Goal: Transaction & Acquisition: Purchase product/service

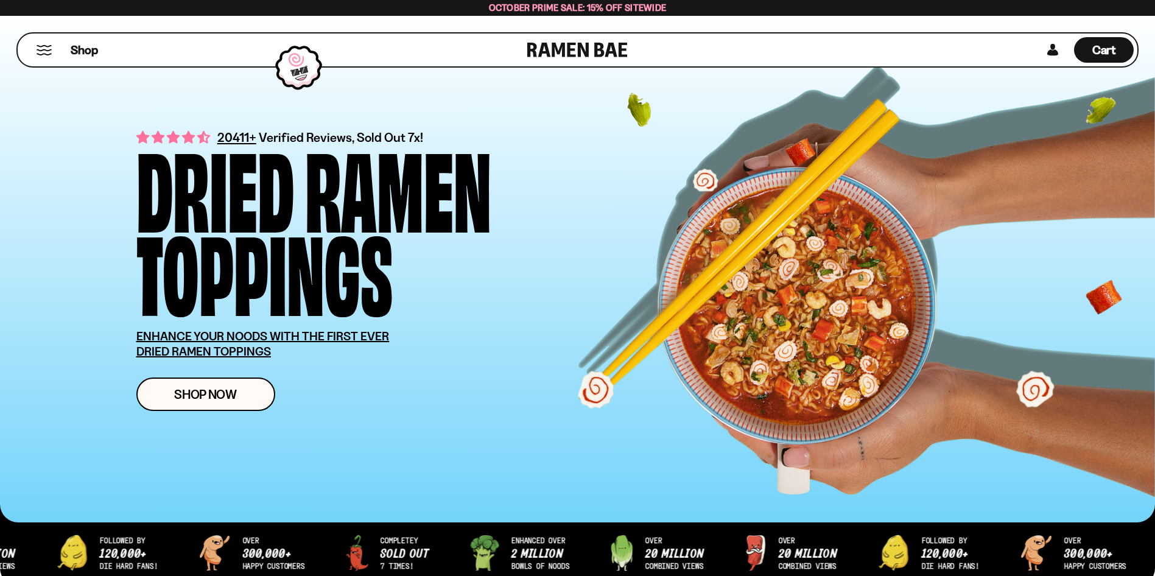
click at [41, 47] on button "Mobile Menu Trigger" at bounding box center [44, 50] width 16 height 10
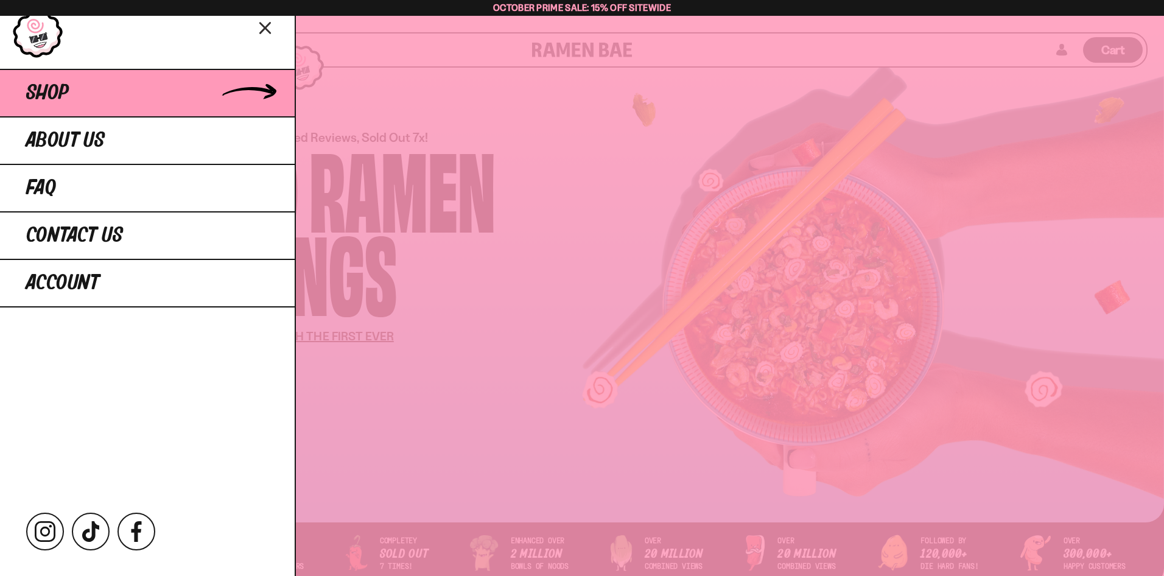
click at [73, 96] on link "Shop" at bounding box center [147, 92] width 295 height 47
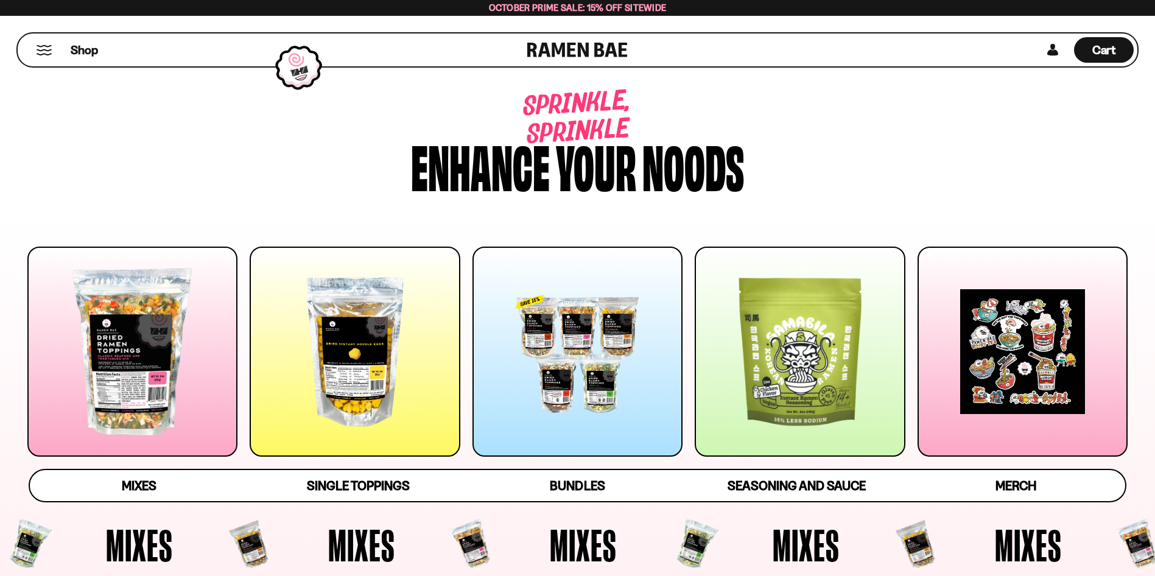
click at [584, 347] on div at bounding box center [577, 352] width 210 height 210
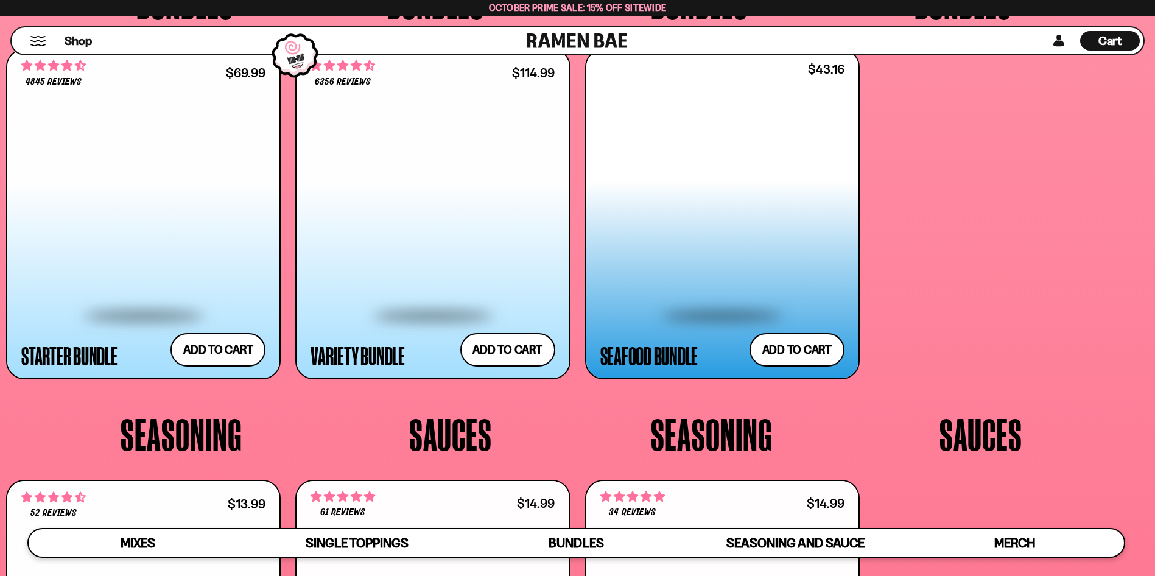
scroll to position [3106, 0]
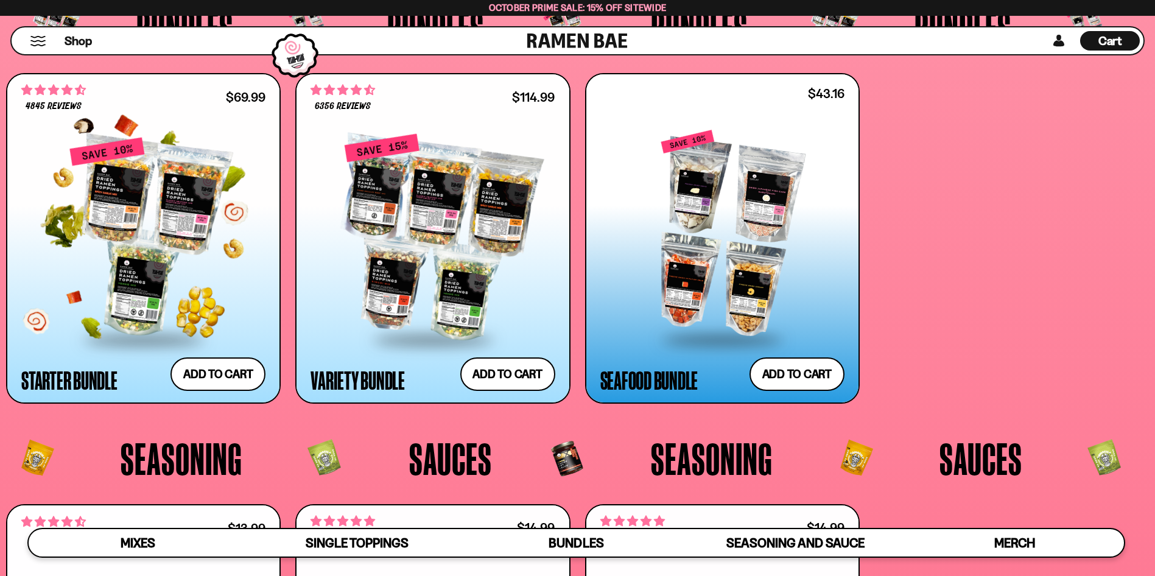
click at [151, 226] on div at bounding box center [143, 237] width 244 height 202
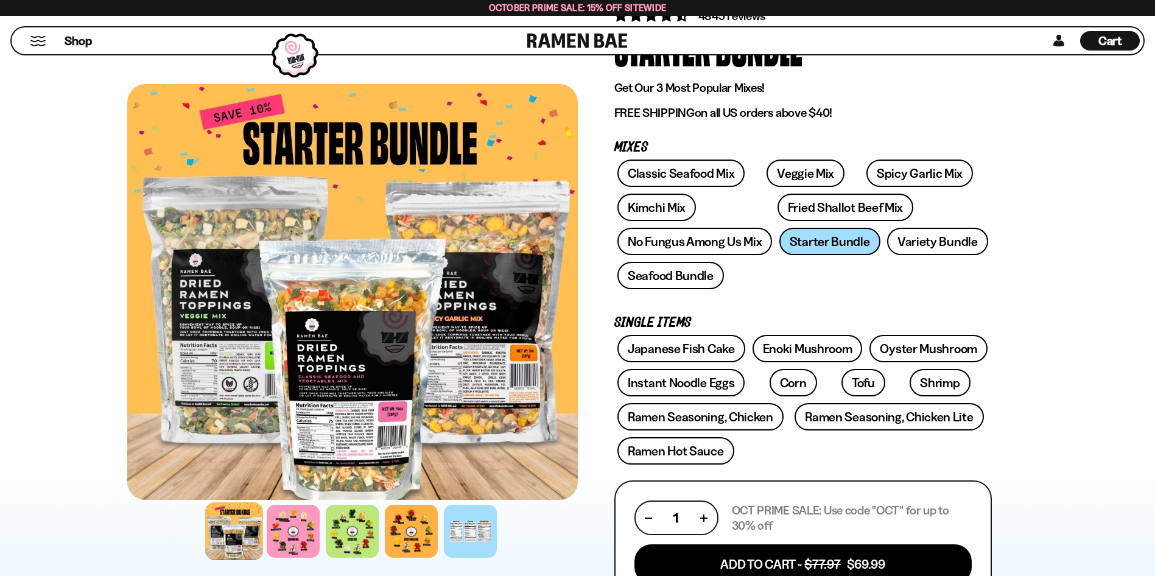
scroll to position [61, 0]
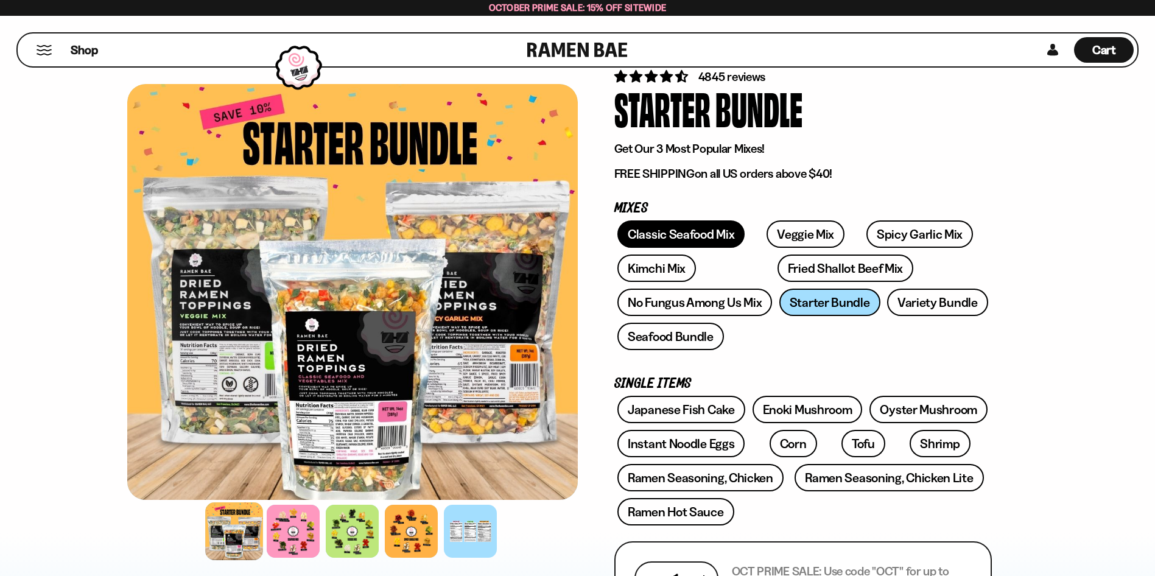
click at [666, 236] on link "Classic Seafood Mix" at bounding box center [680, 233] width 127 height 27
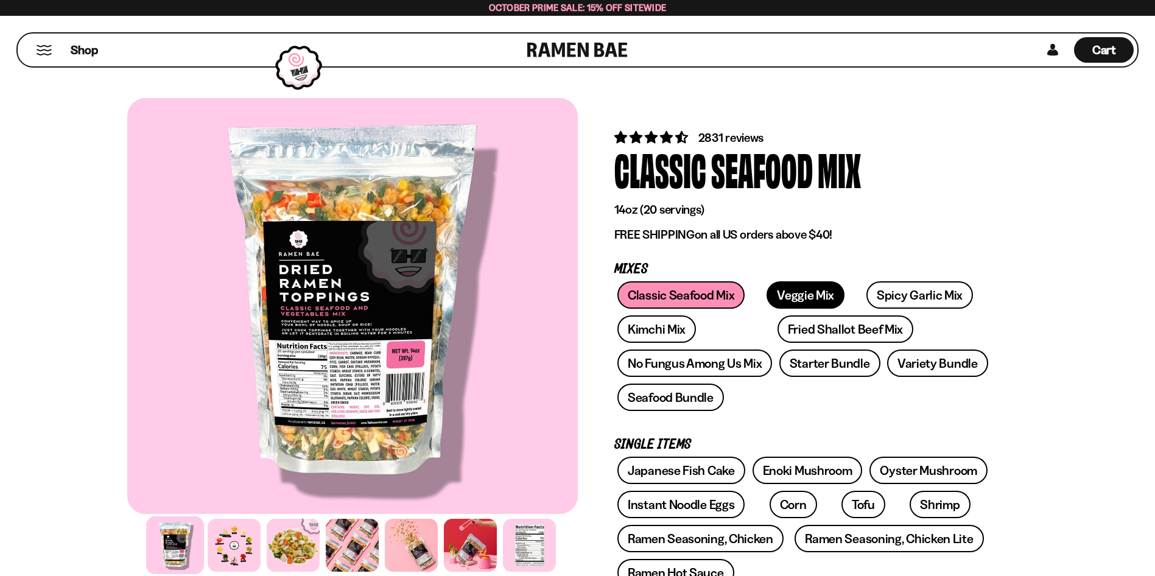
click at [782, 291] on link "Veggie Mix" at bounding box center [805, 294] width 78 height 27
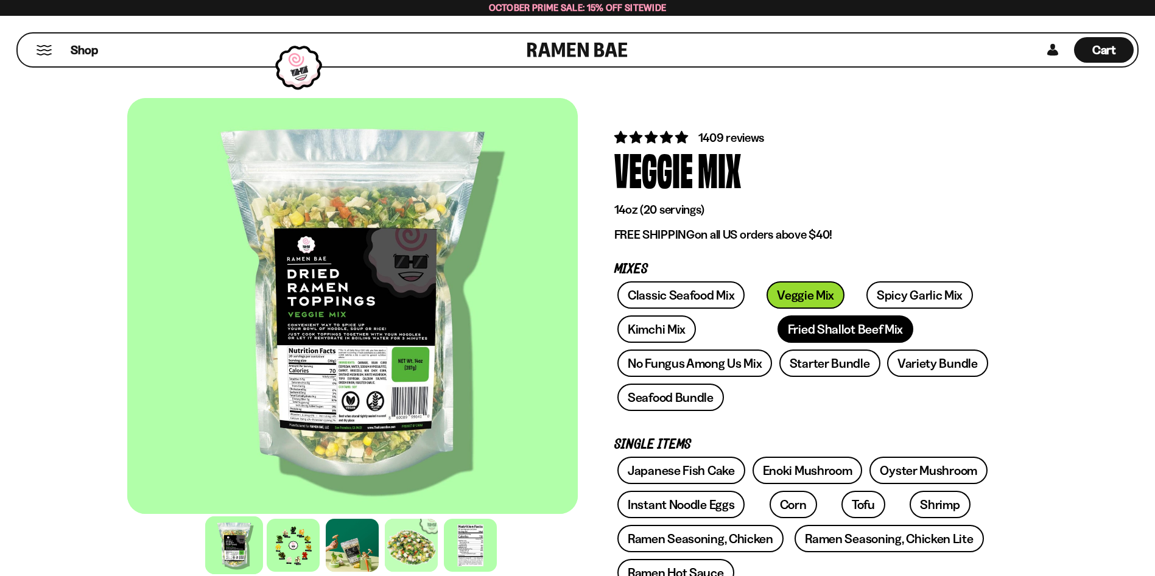
click at [777, 326] on link "Fried Shallot Beef Mix" at bounding box center [845, 328] width 136 height 27
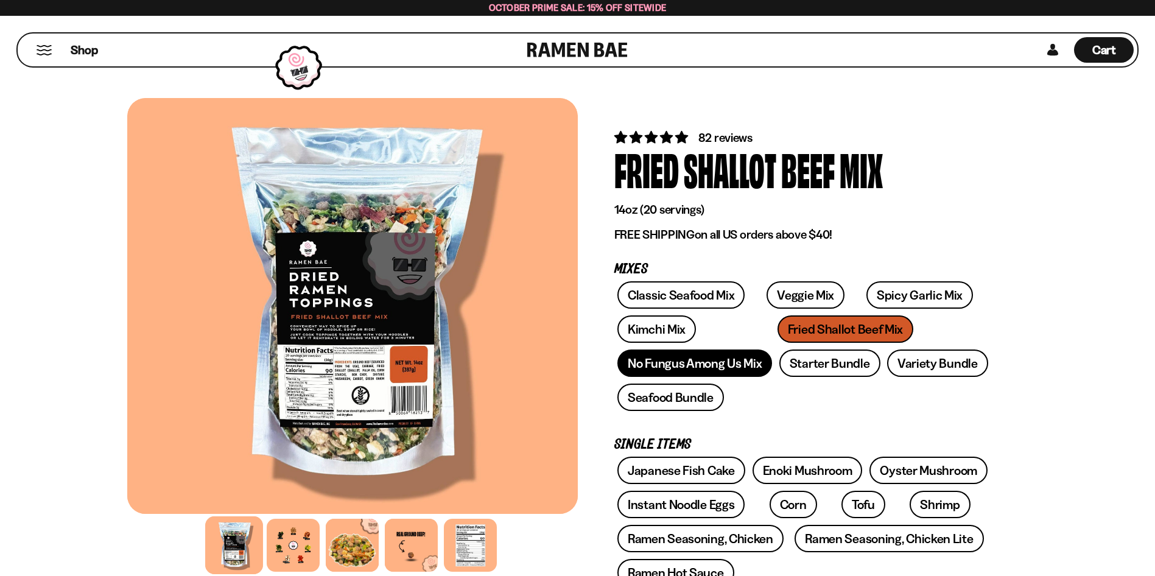
click at [729, 362] on link "No Fungus Among Us Mix" at bounding box center [694, 362] width 155 height 27
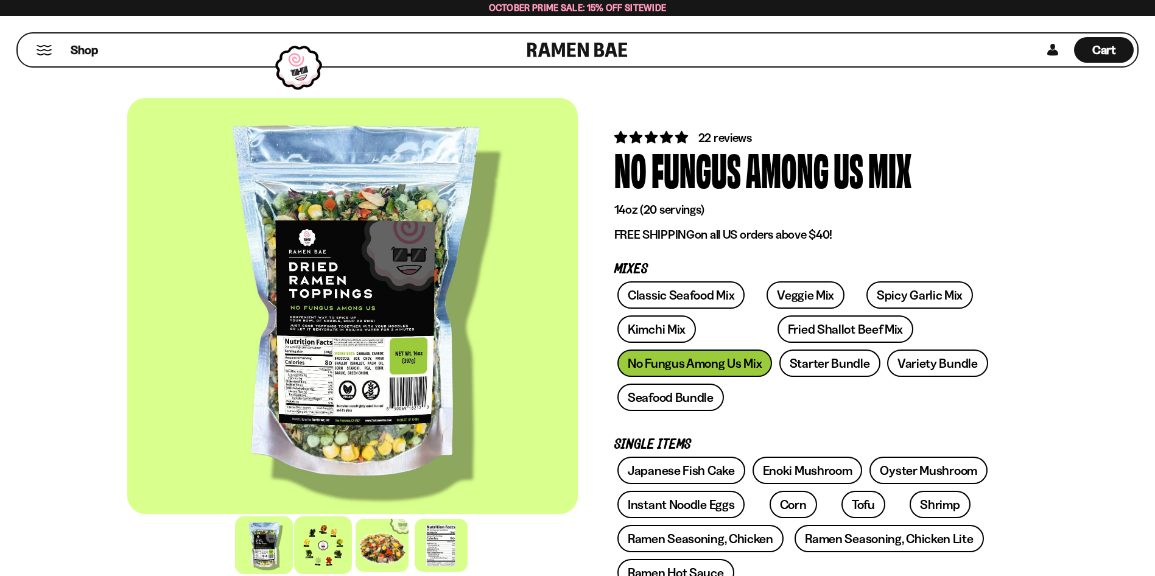
click at [338, 549] on div at bounding box center [323, 545] width 58 height 58
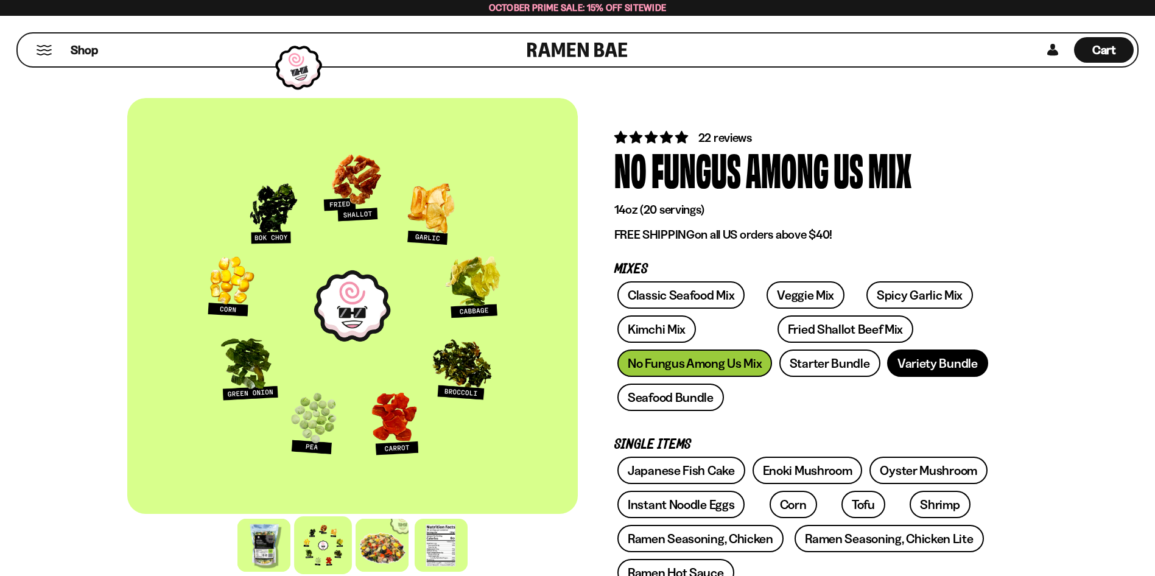
click at [925, 360] on link "Variety Bundle" at bounding box center [937, 362] width 101 height 27
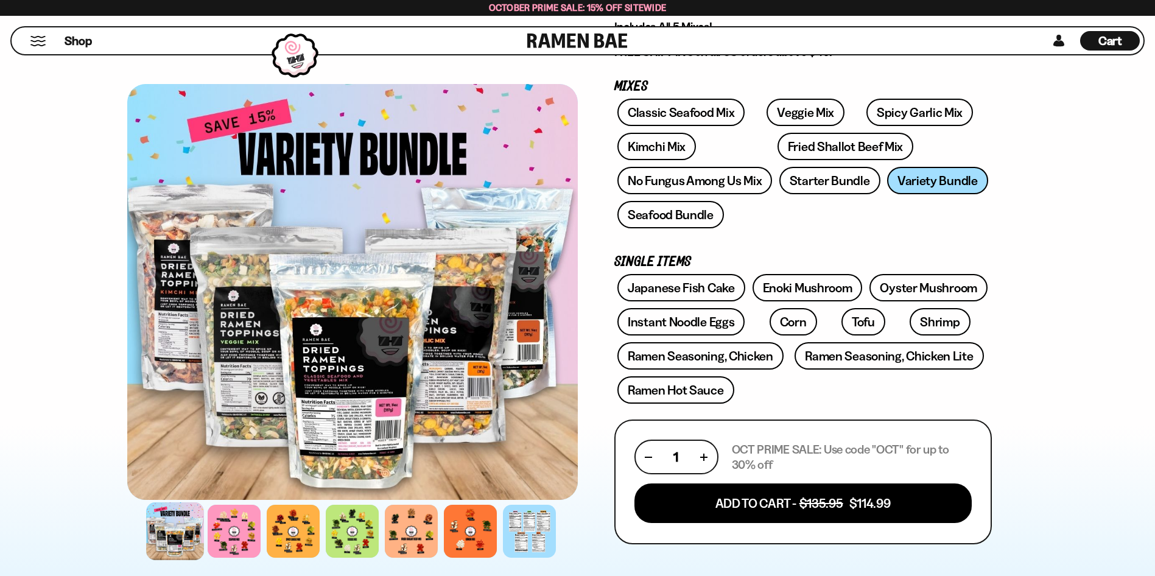
scroll to position [244, 0]
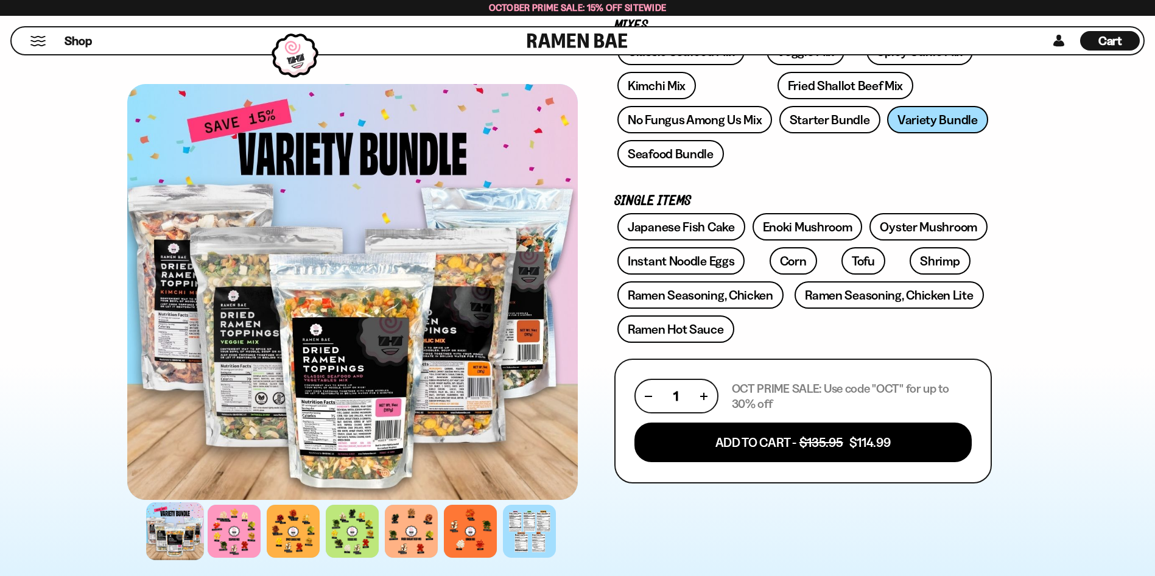
click at [172, 535] on div at bounding box center [175, 531] width 58 height 58
click at [233, 535] on div at bounding box center [234, 531] width 58 height 58
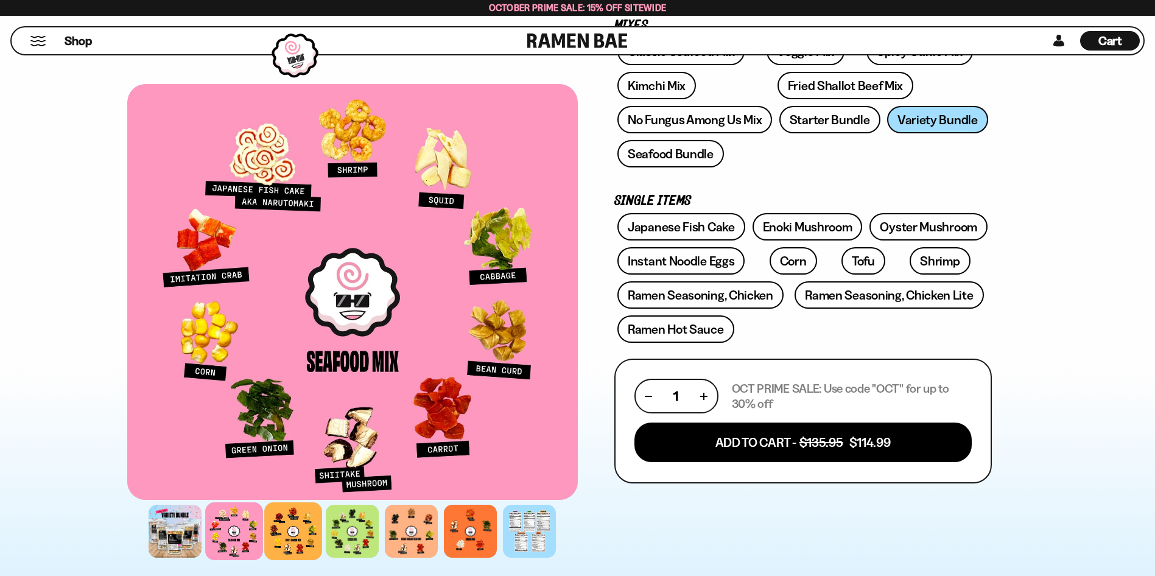
click at [295, 538] on div at bounding box center [293, 531] width 58 height 58
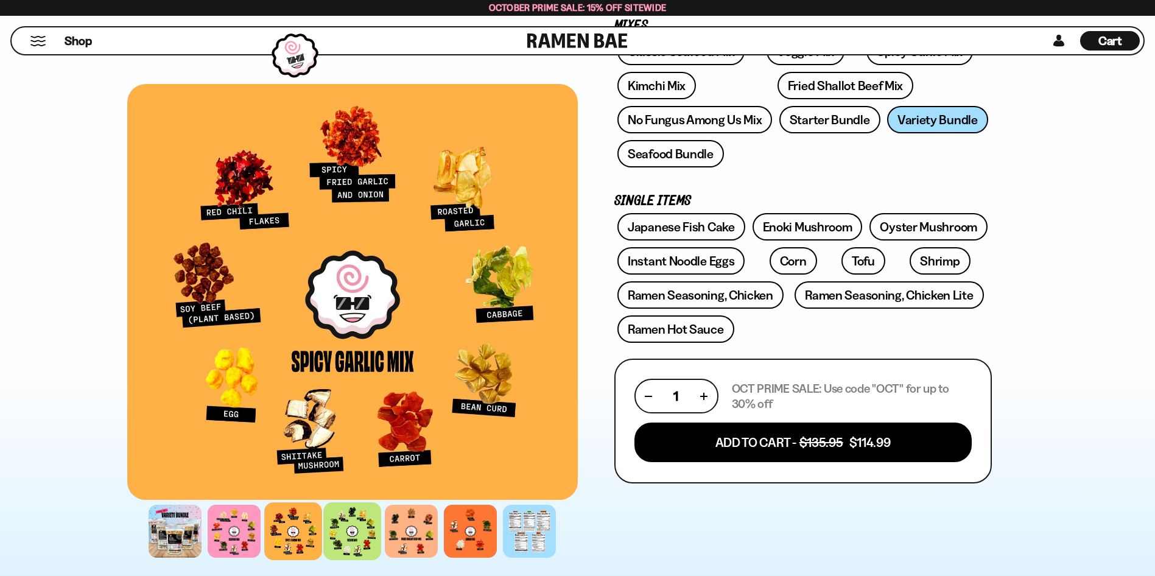
click at [348, 538] on div at bounding box center [352, 531] width 58 height 58
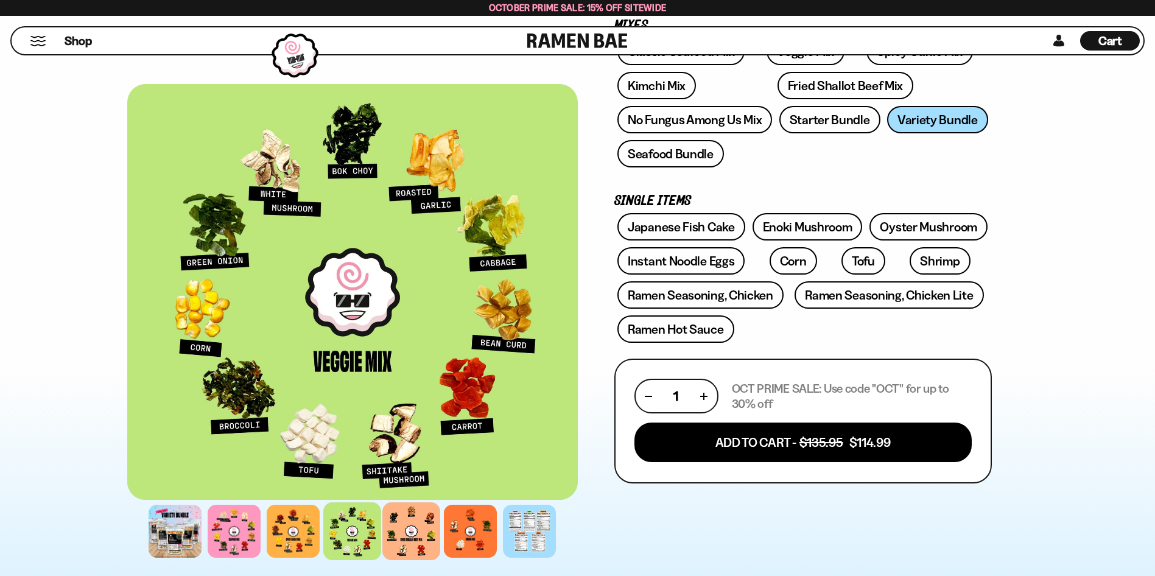
click at [406, 536] on div at bounding box center [411, 531] width 58 height 58
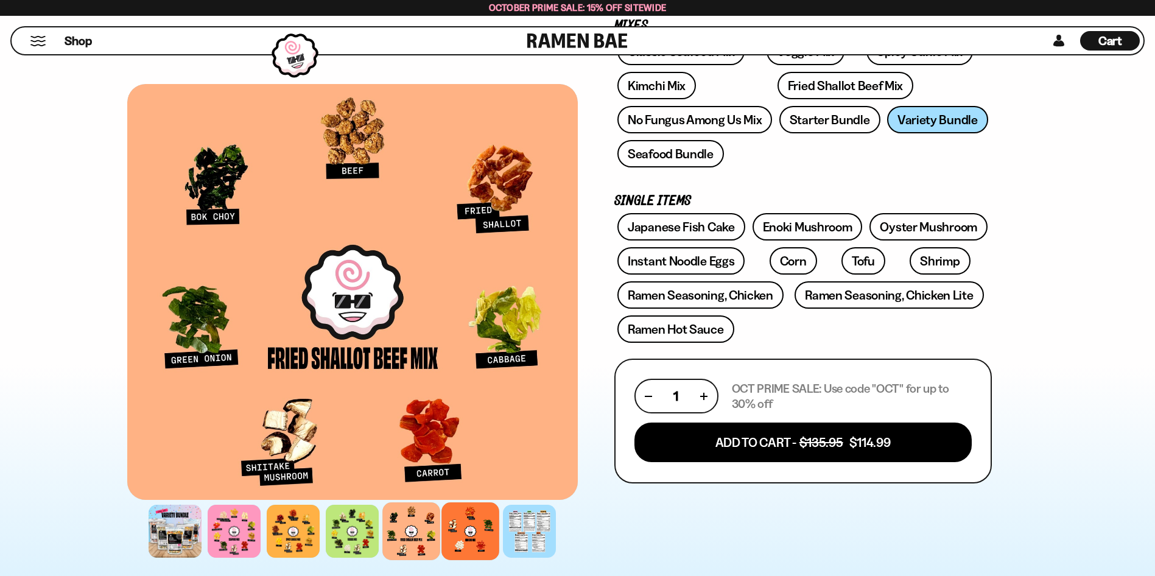
click at [461, 536] on div at bounding box center [470, 531] width 58 height 58
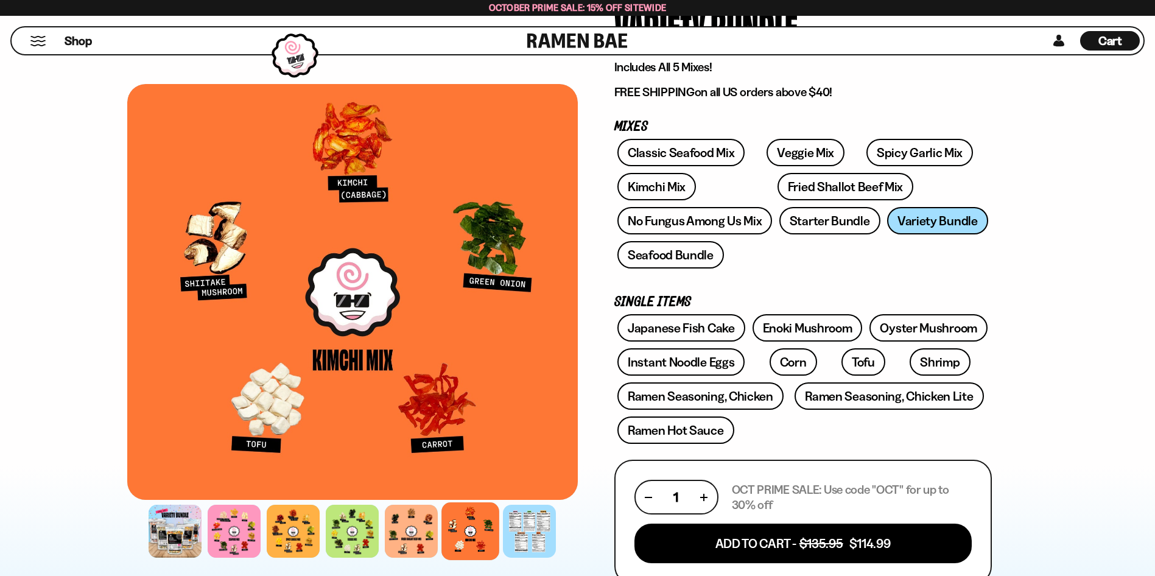
scroll to position [183, 0]
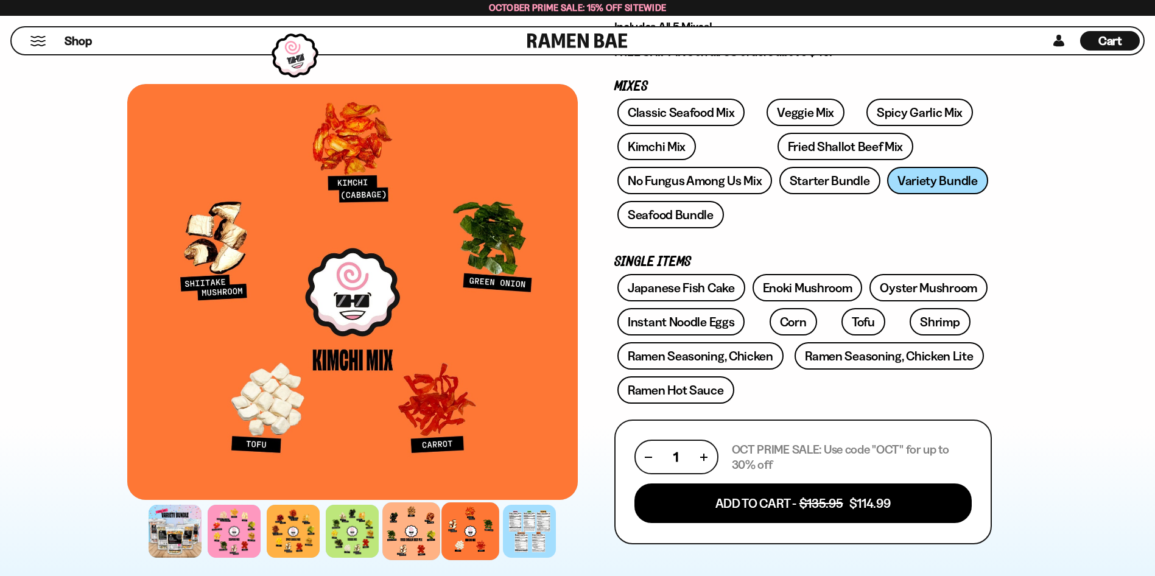
click at [410, 529] on div at bounding box center [411, 531] width 58 height 58
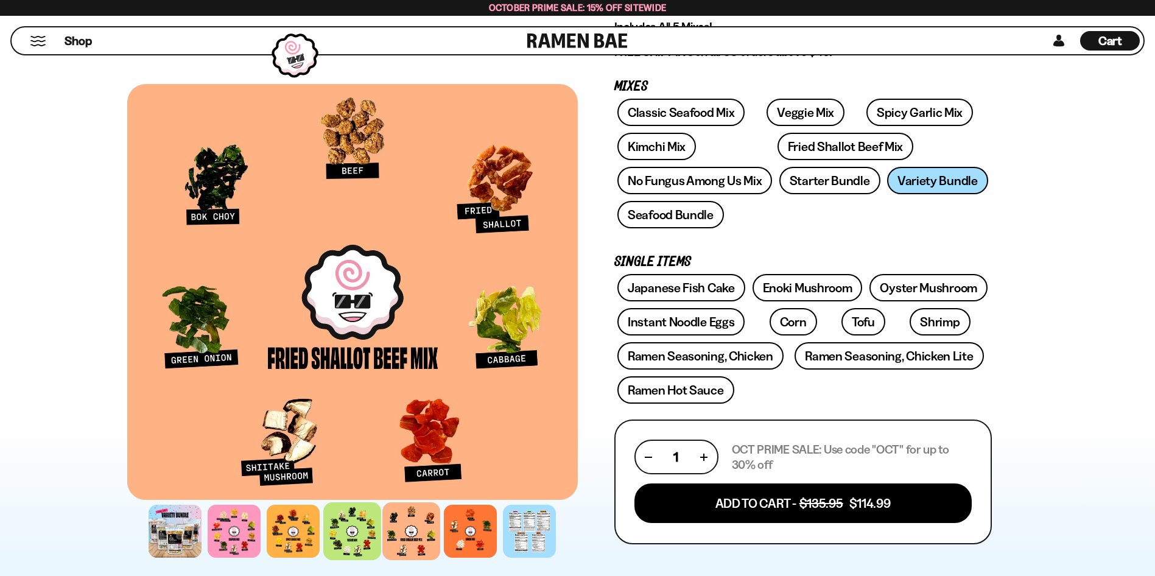
click at [360, 531] on div at bounding box center [352, 531] width 58 height 58
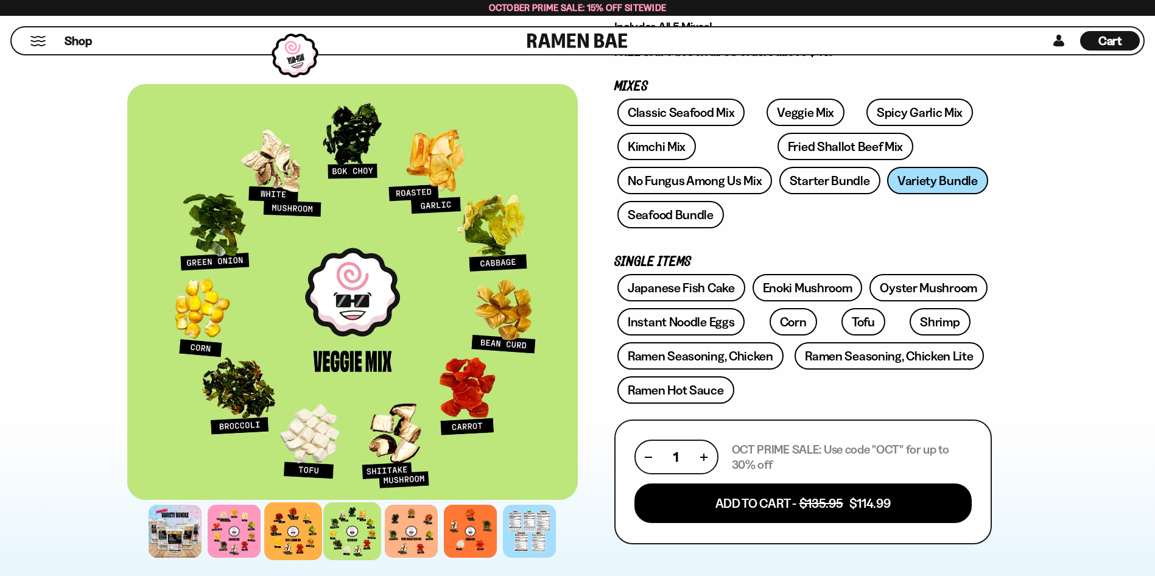
click at [286, 539] on div at bounding box center [293, 531] width 58 height 58
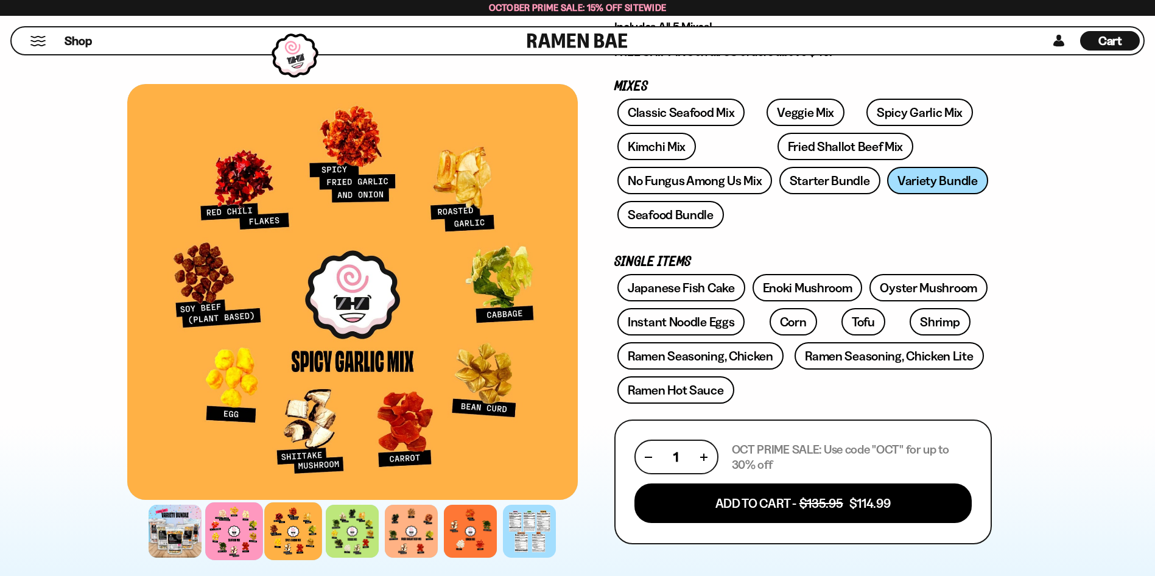
click at [224, 535] on div at bounding box center [234, 531] width 58 height 58
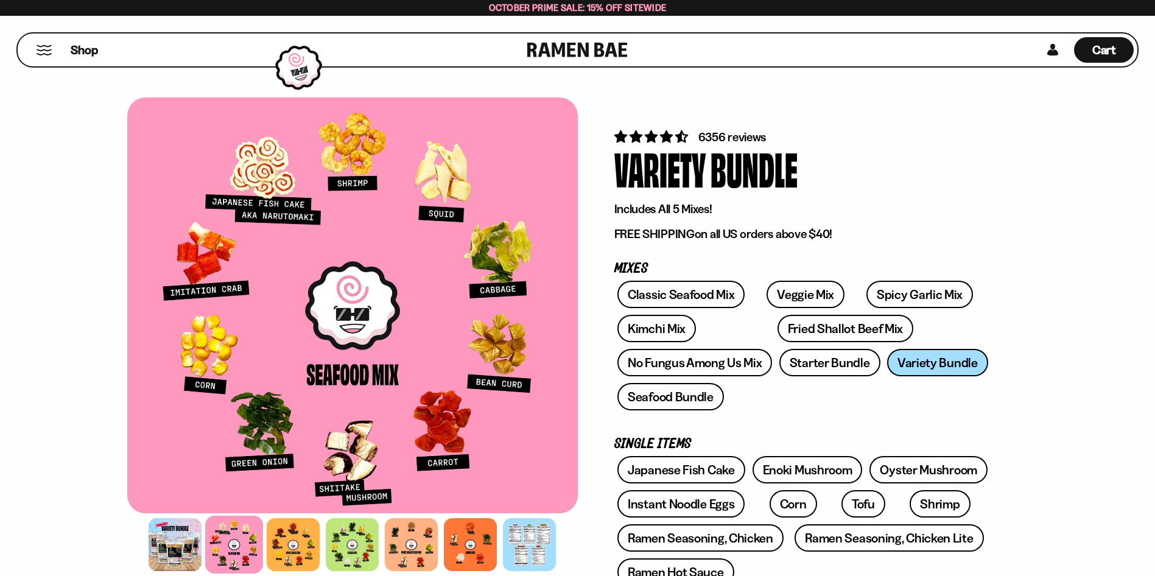
scroll to position [0, 0]
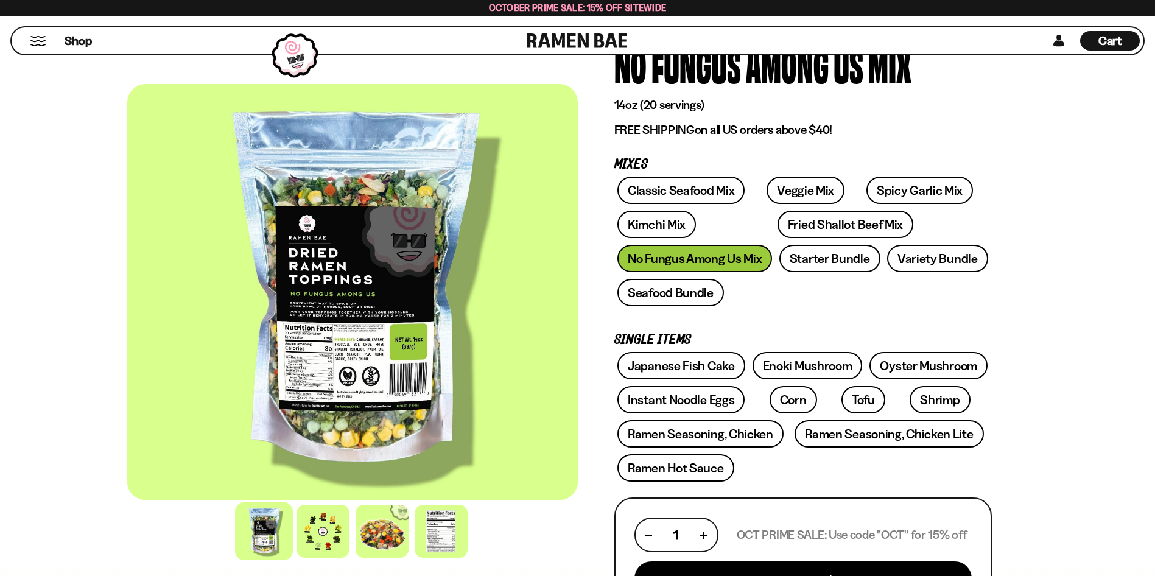
scroll to position [122, 0]
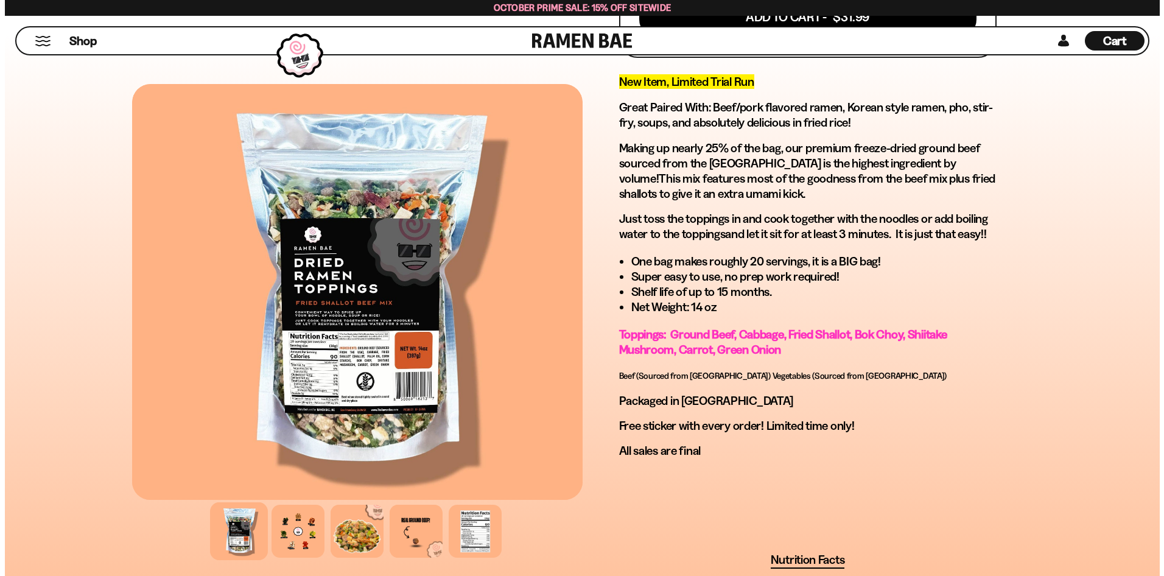
scroll to position [670, 0]
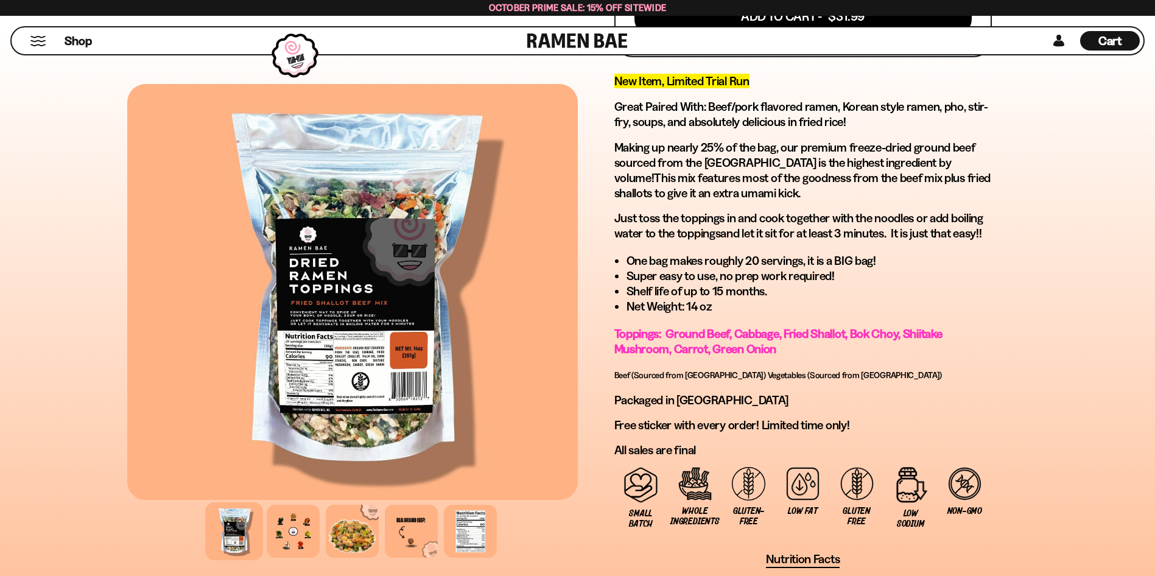
click at [35, 43] on button "Mobile Menu Trigger" at bounding box center [38, 41] width 16 height 10
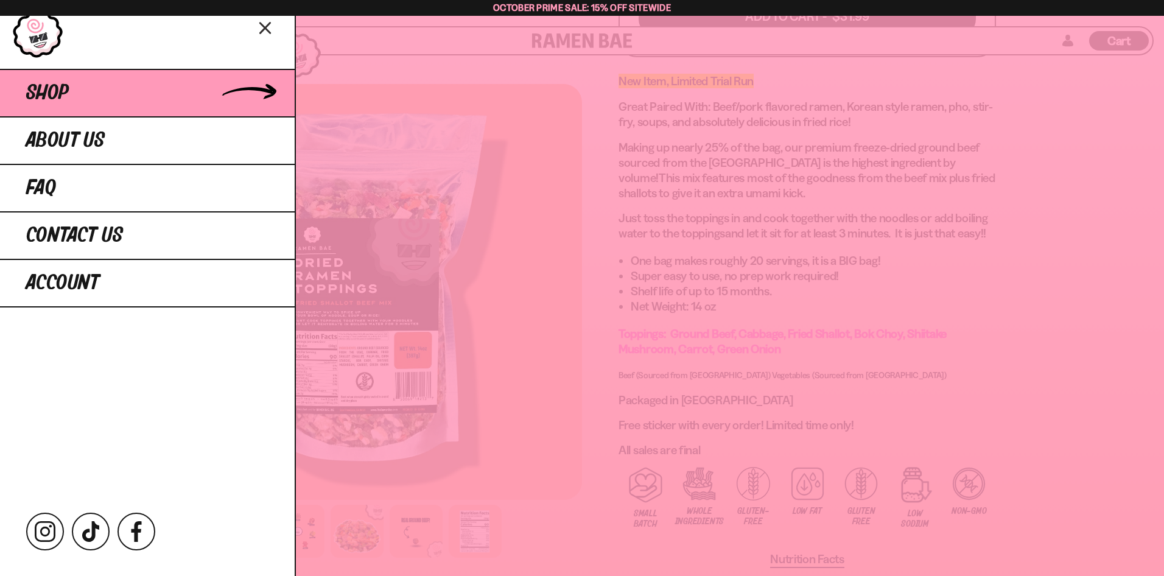
click at [82, 107] on link "Shop" at bounding box center [147, 92] width 295 height 47
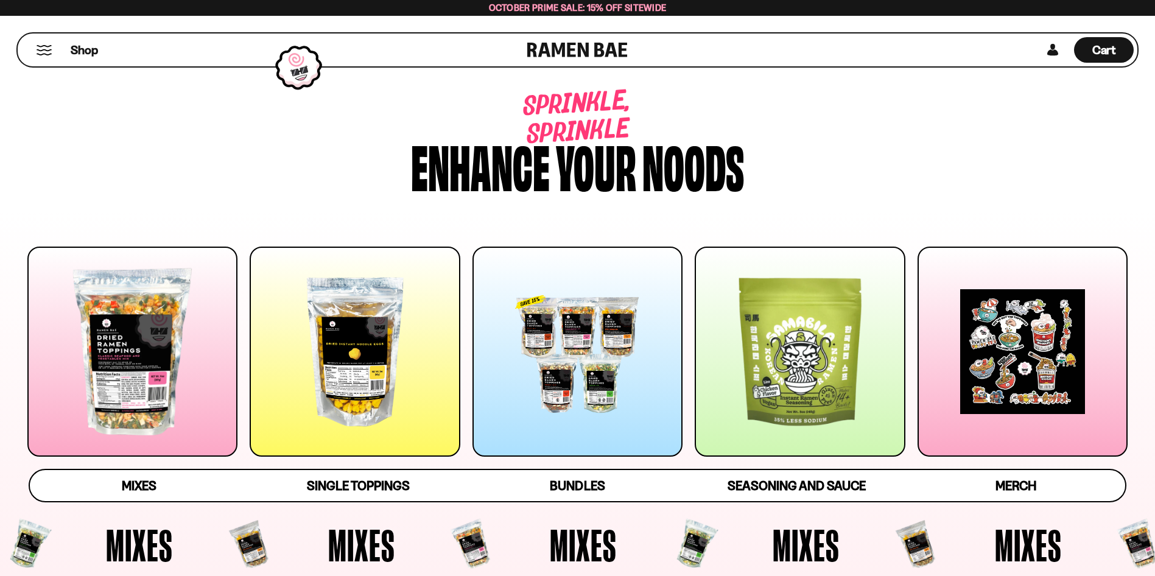
click at [572, 358] on div at bounding box center [577, 352] width 210 height 210
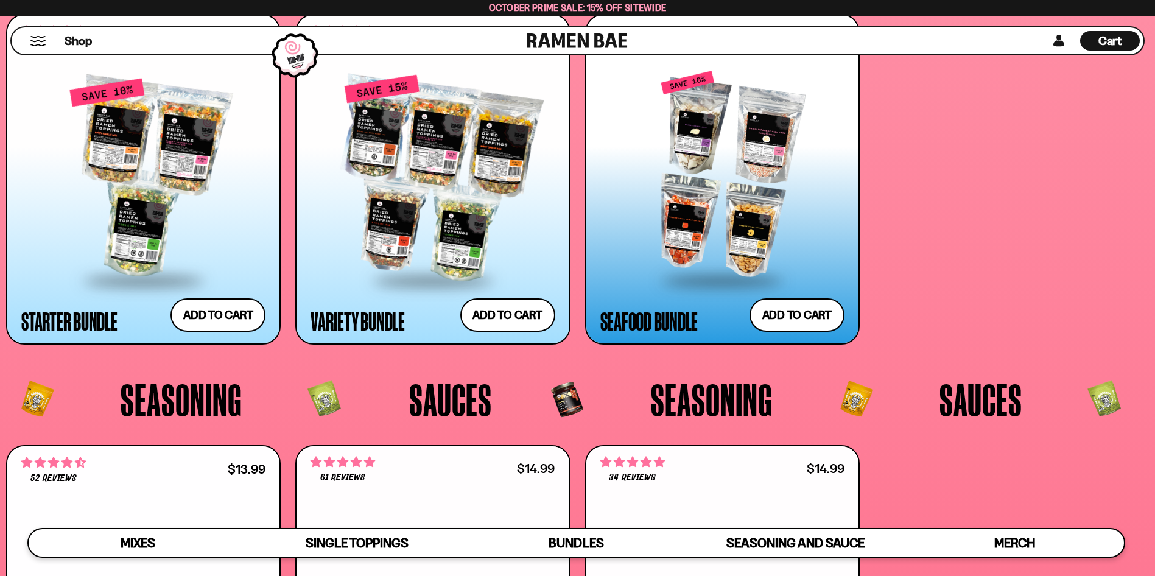
scroll to position [3167, 0]
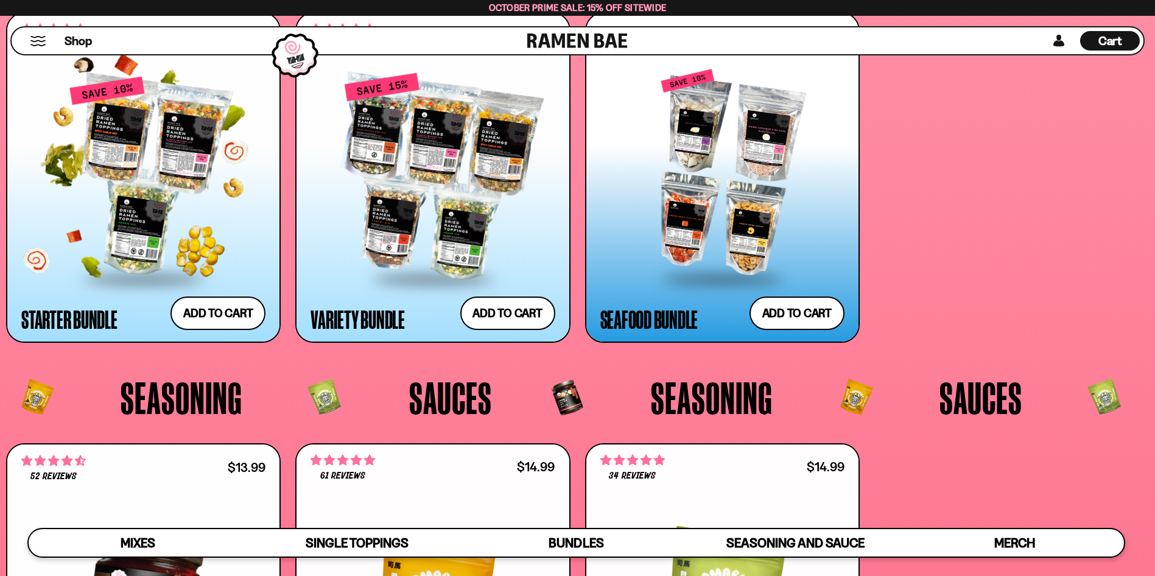
click at [123, 223] on div at bounding box center [143, 176] width 244 height 202
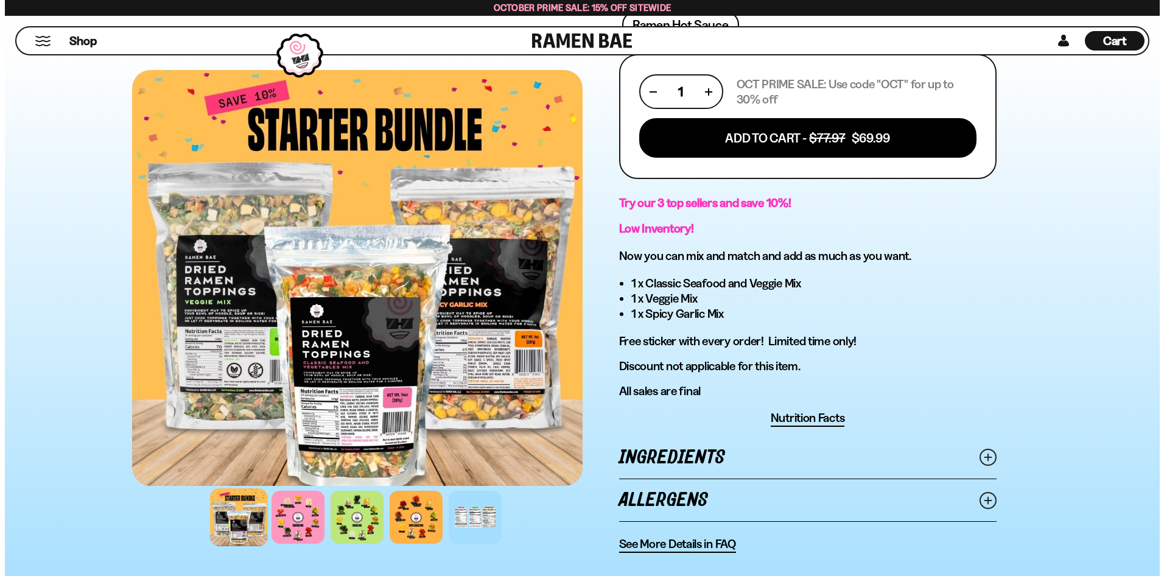
scroll to position [487, 0]
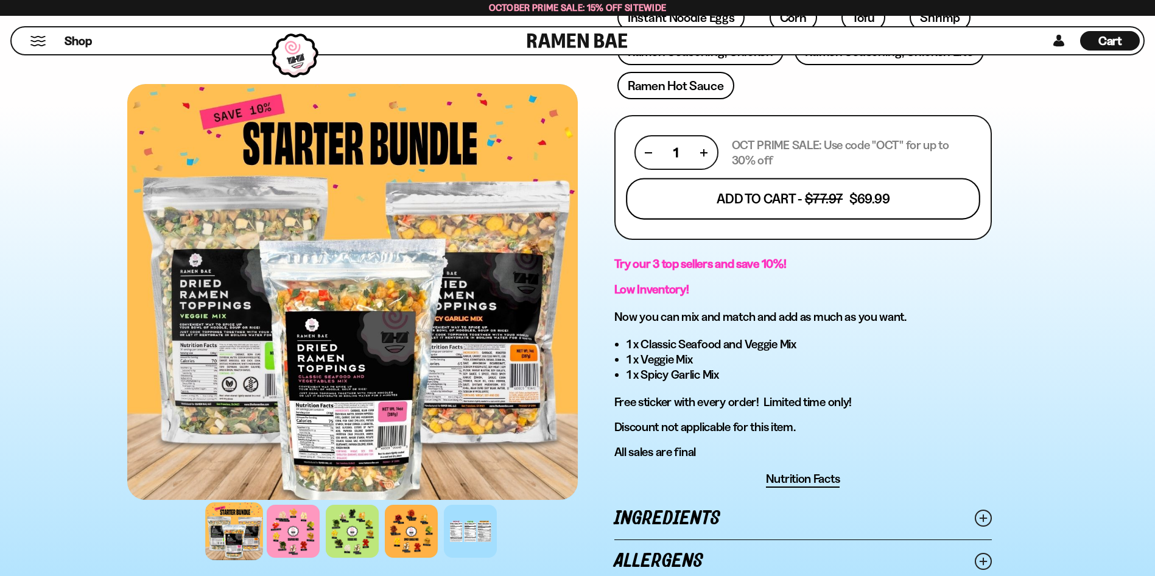
click at [794, 202] on button "Add To Cart - $77.97 $69.99" at bounding box center [803, 198] width 354 height 41
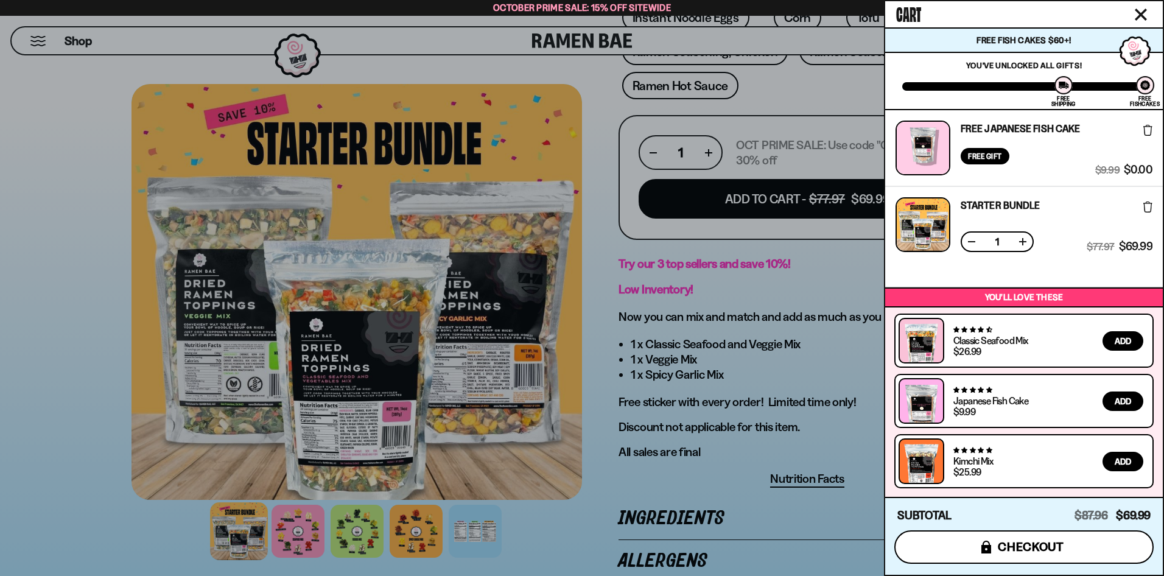
click at [1047, 545] on span "checkout" at bounding box center [1031, 546] width 66 height 13
